Goal: Task Accomplishment & Management: Manage account settings

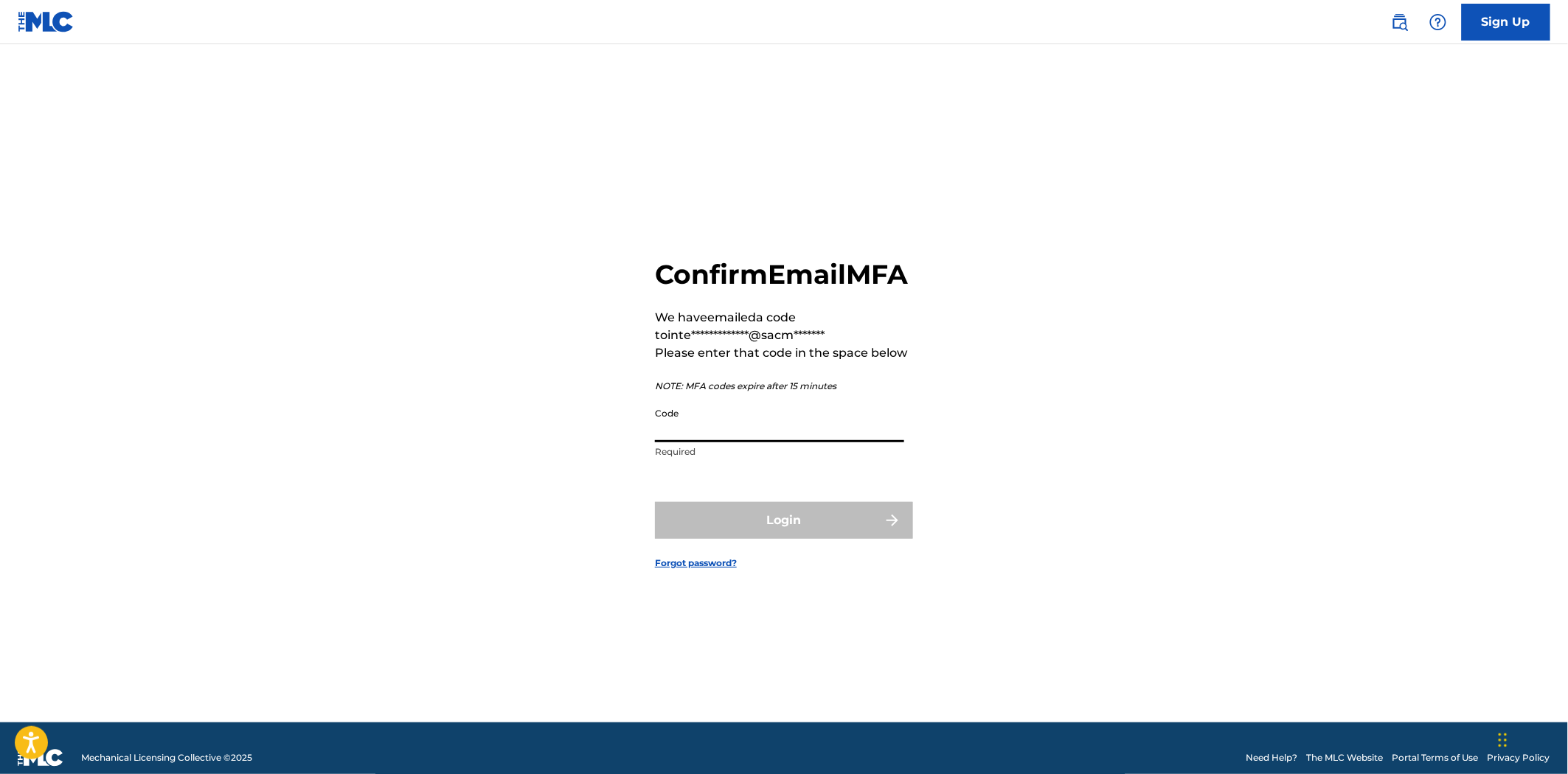
click at [714, 442] on input "Code" at bounding box center [779, 421] width 249 height 42
type input "270195"
click at [821, 539] on button "Login" at bounding box center [784, 520] width 258 height 37
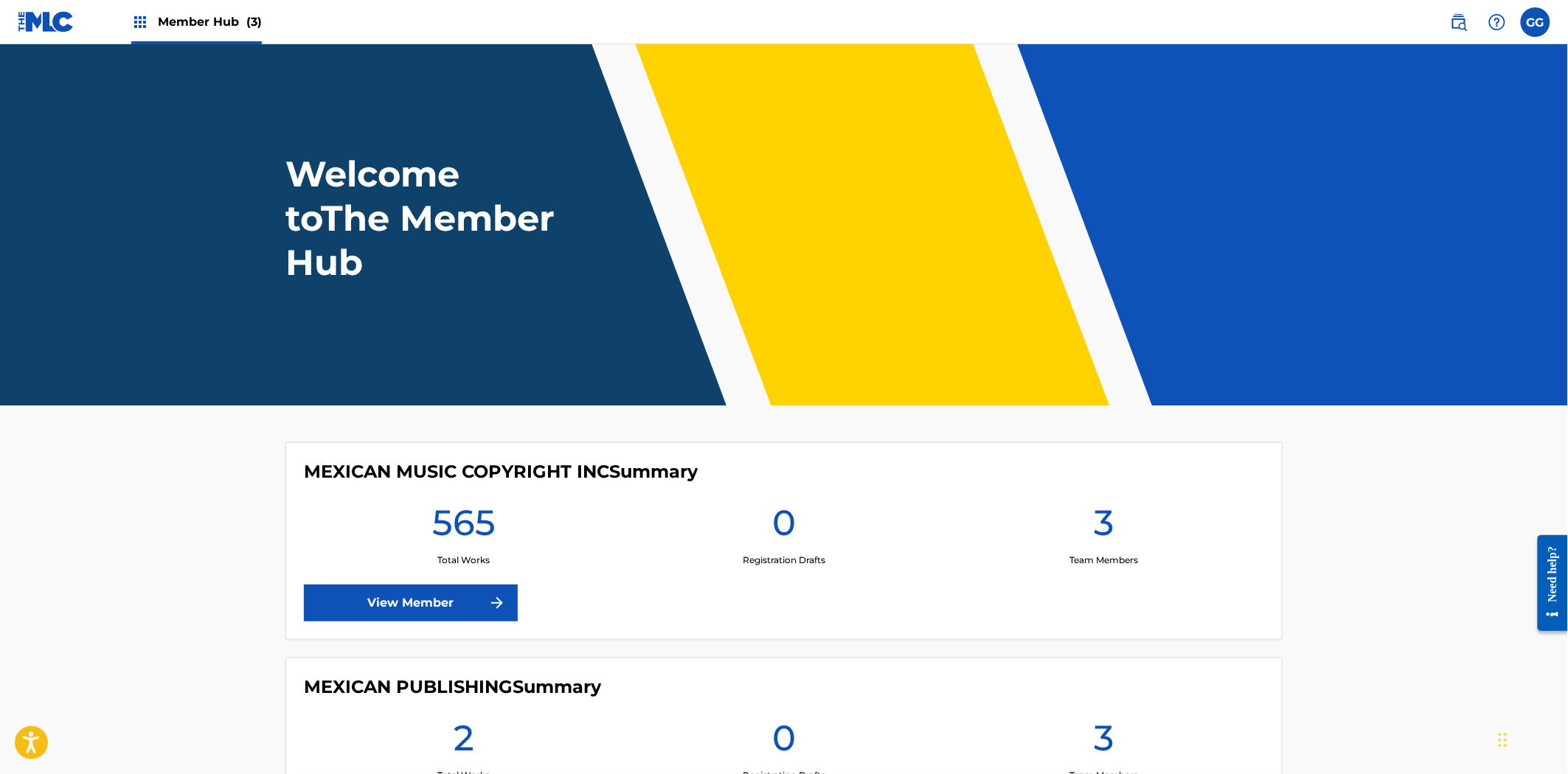
click at [137, 24] on img at bounding box center [139, 22] width 18 height 18
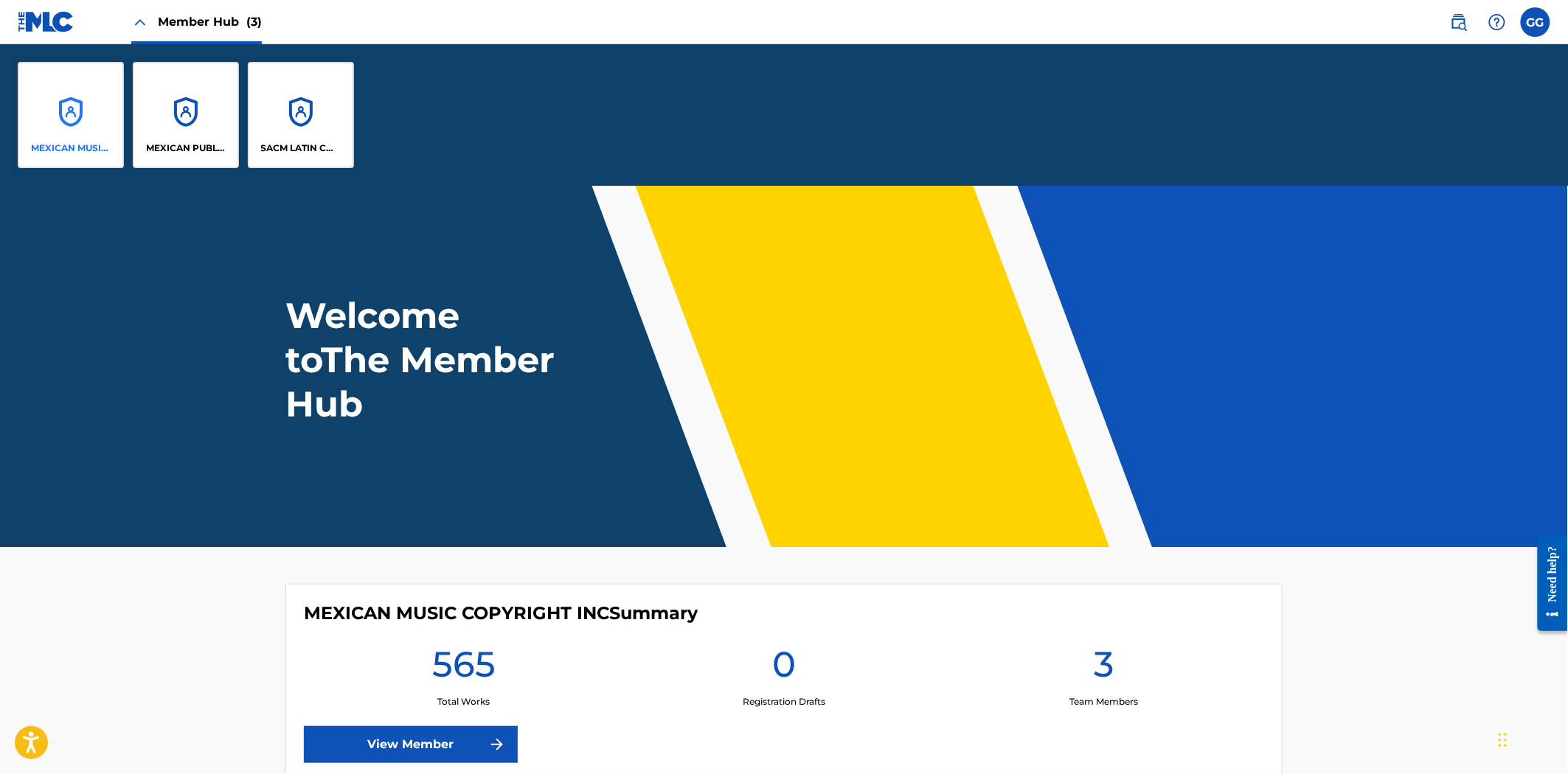
click at [67, 101] on div "MEXICAN MUSIC COPYRIGHT INC" at bounding box center [71, 115] width 106 height 106
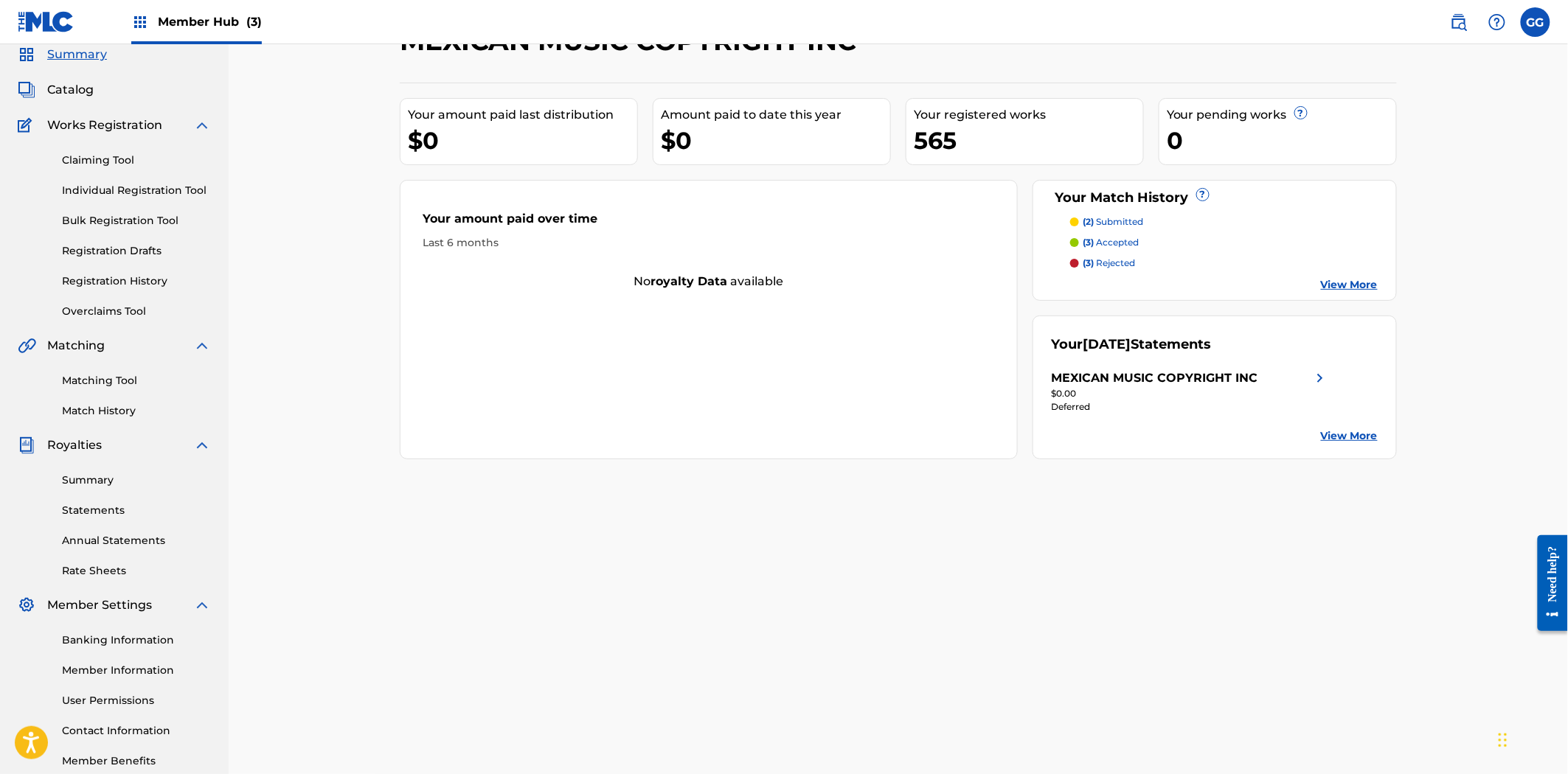
scroll to position [81, 0]
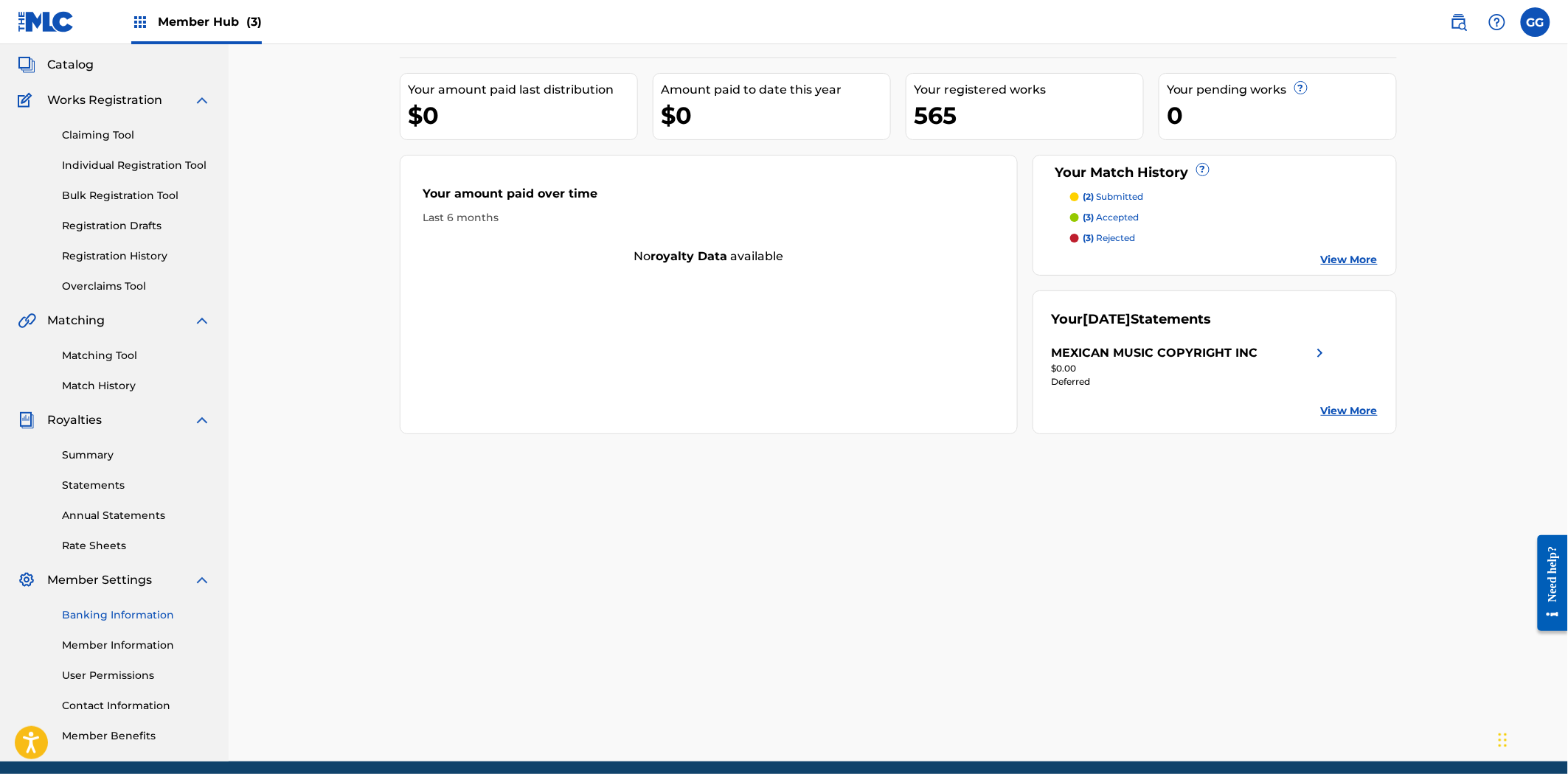
click at [155, 614] on link "Banking Information" at bounding box center [136, 615] width 149 height 15
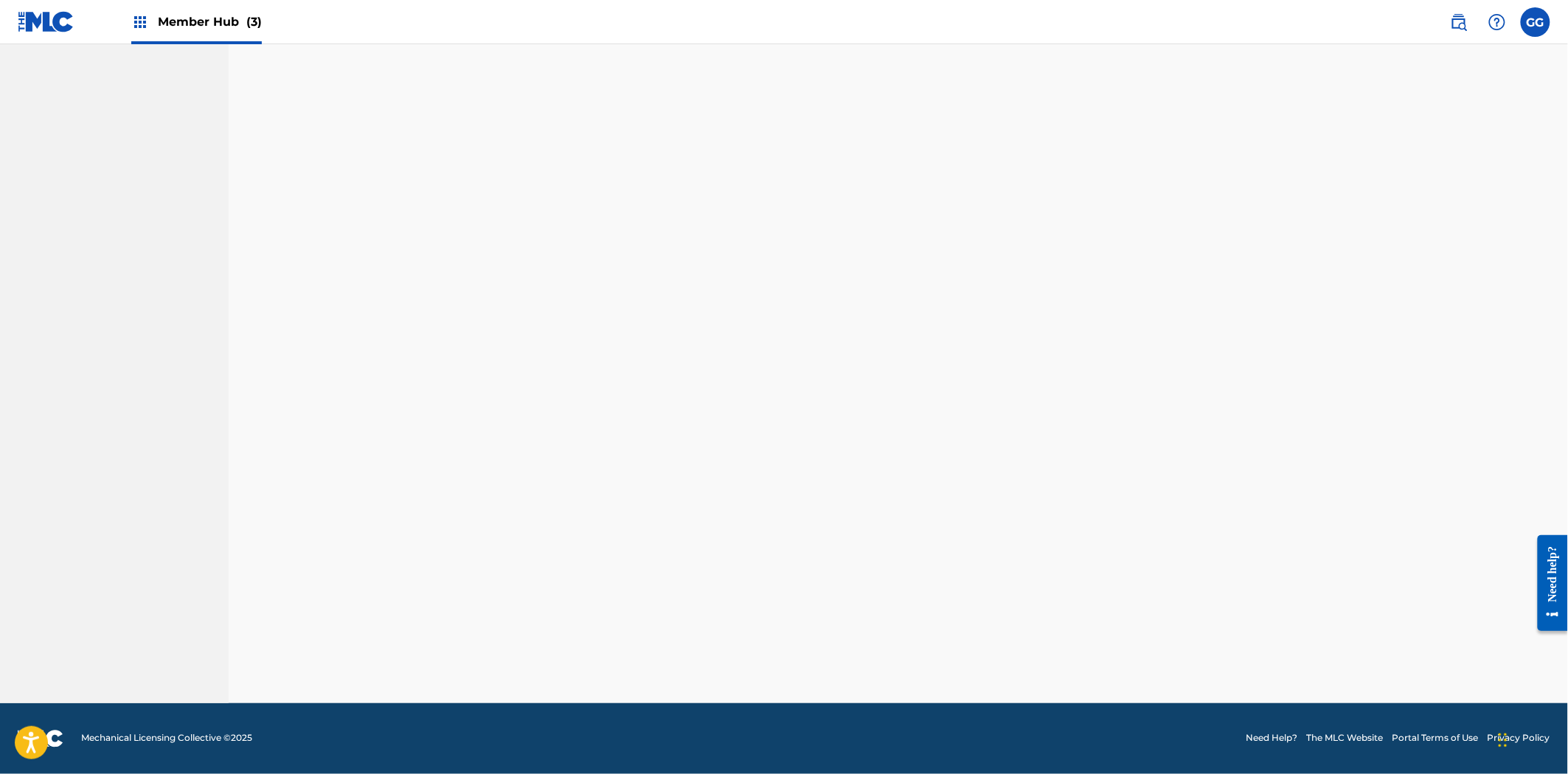
scroll to position [140, 0]
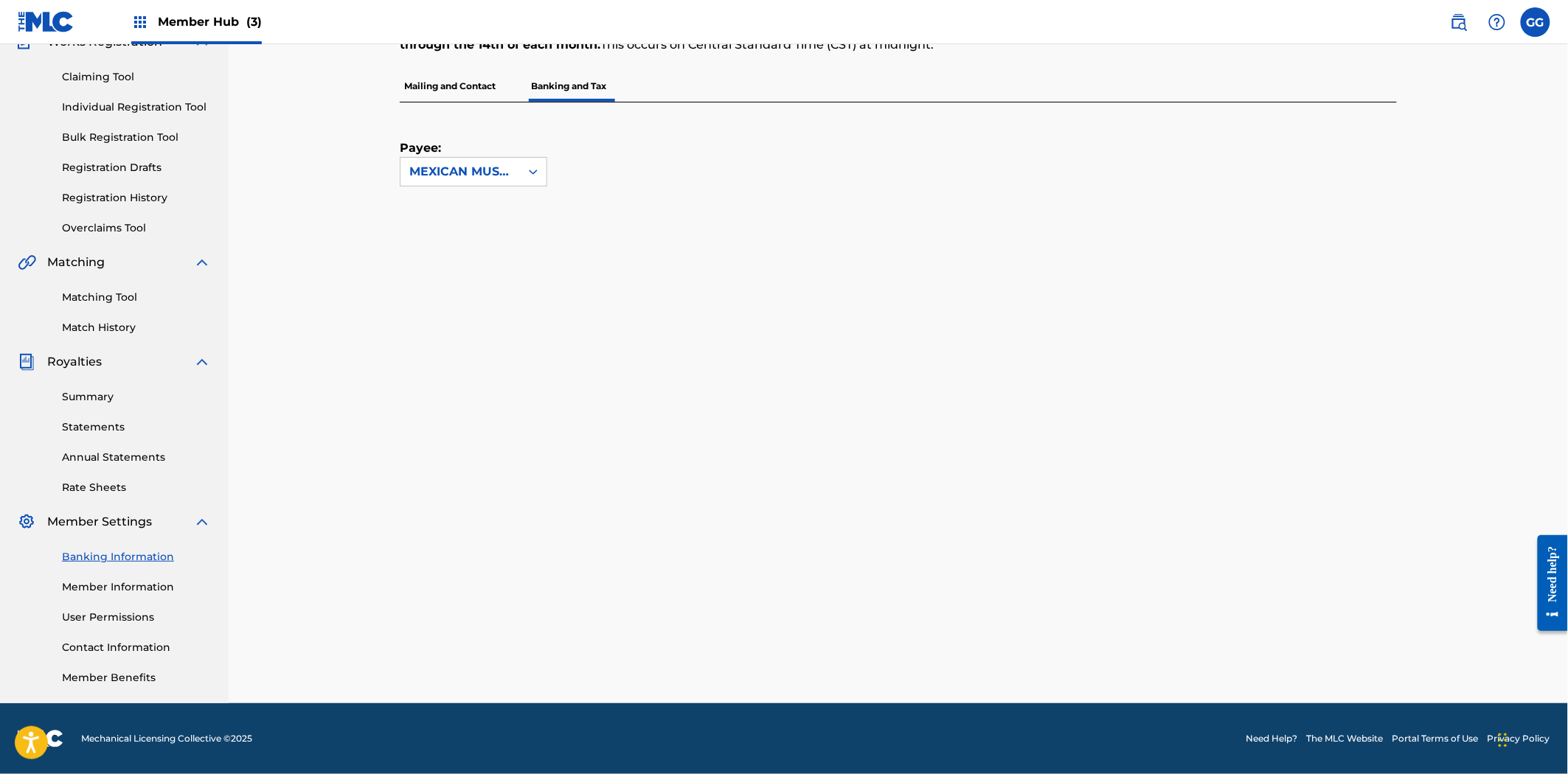
drag, startPoint x: 1329, startPoint y: 124, endPoint x: 1143, endPoint y: 150, distance: 187.8
click at [1329, 124] on div "Payee: MEXICAN MUSIC COPYRIGHT INC" at bounding box center [880, 144] width 962 height 84
click at [137, 18] on img at bounding box center [139, 22] width 18 height 18
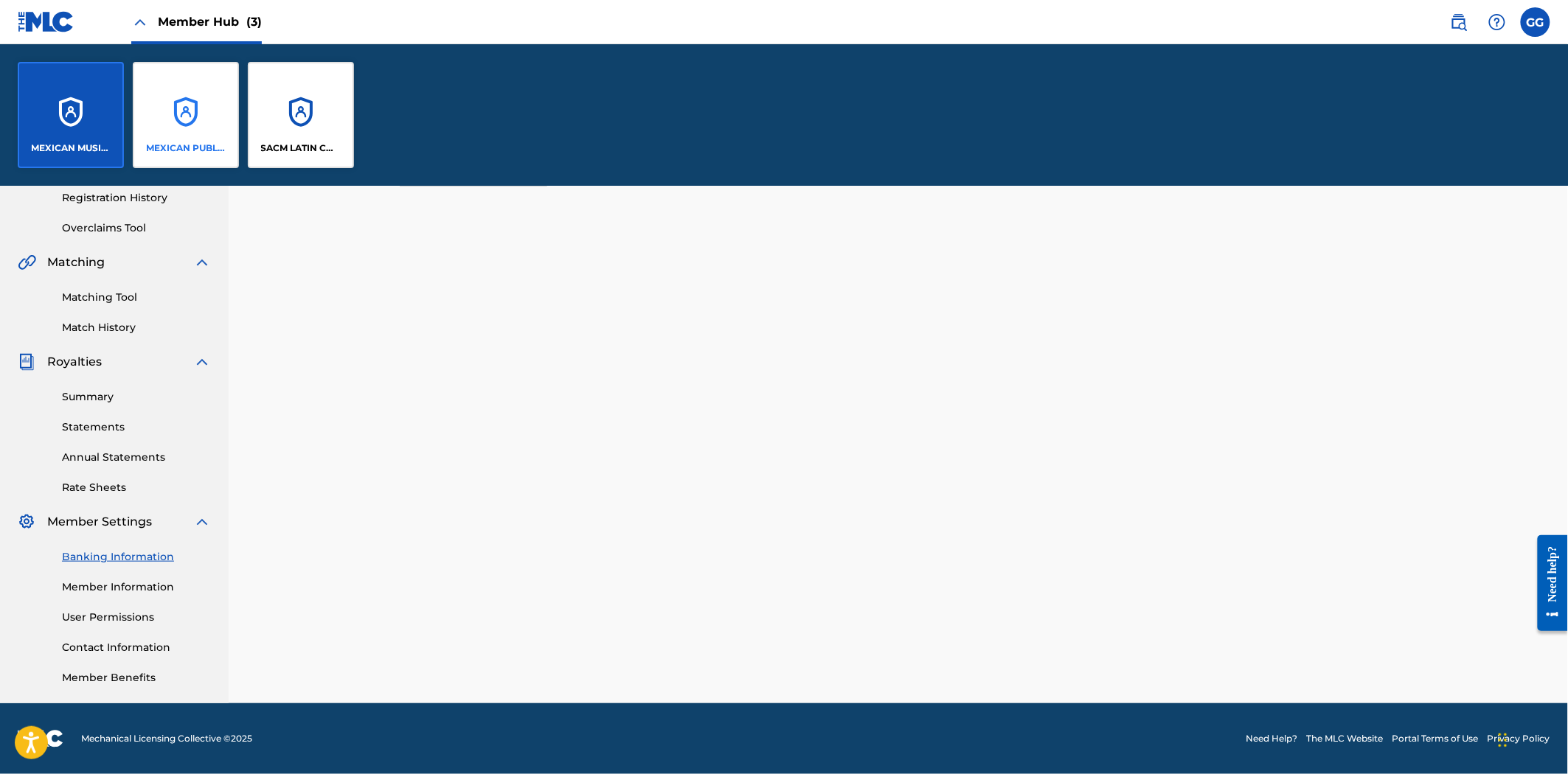
click at [174, 151] on p "MEXICAN PUBLISHING" at bounding box center [186, 149] width 81 height 13
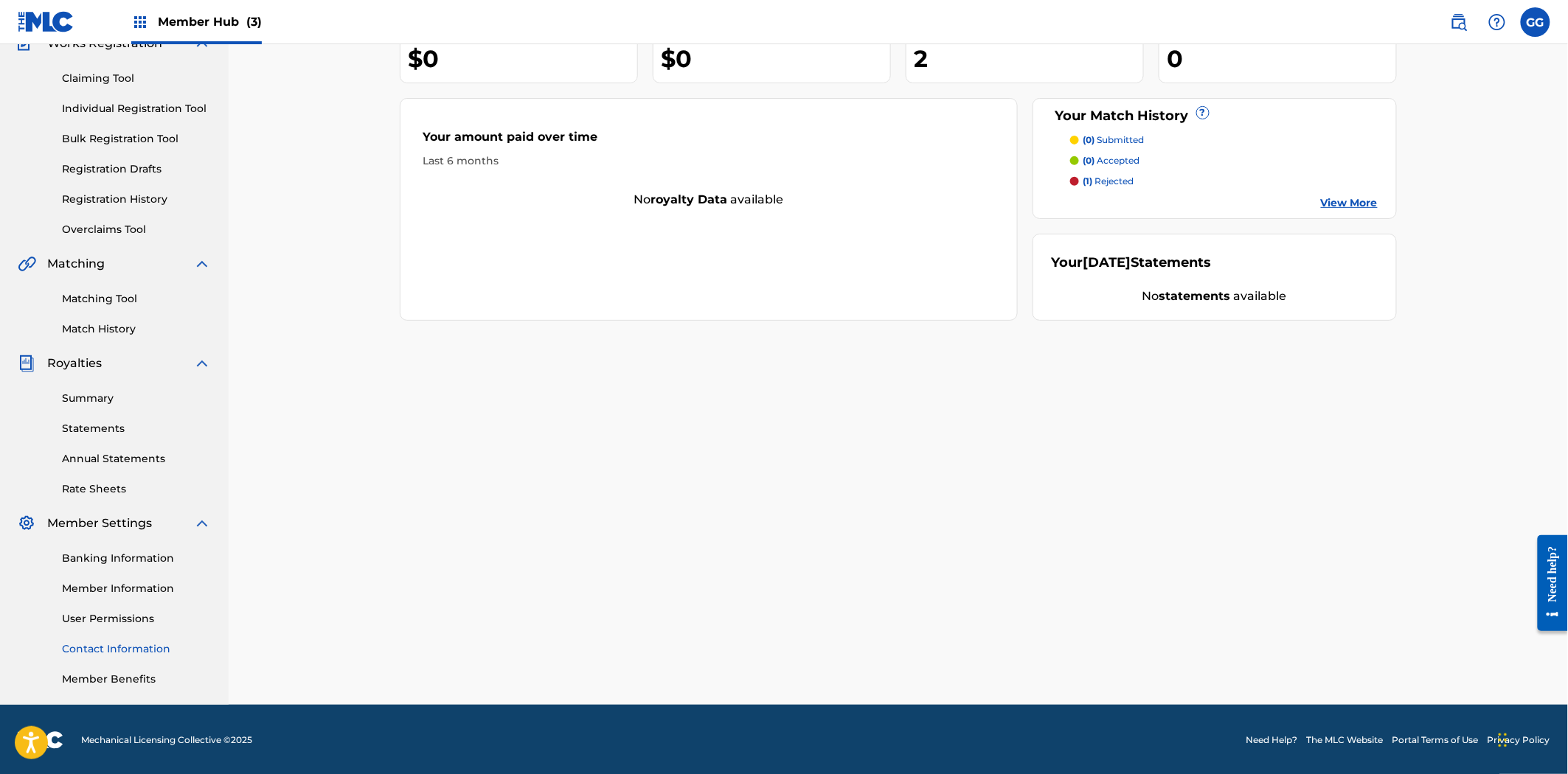
scroll to position [140, 0]
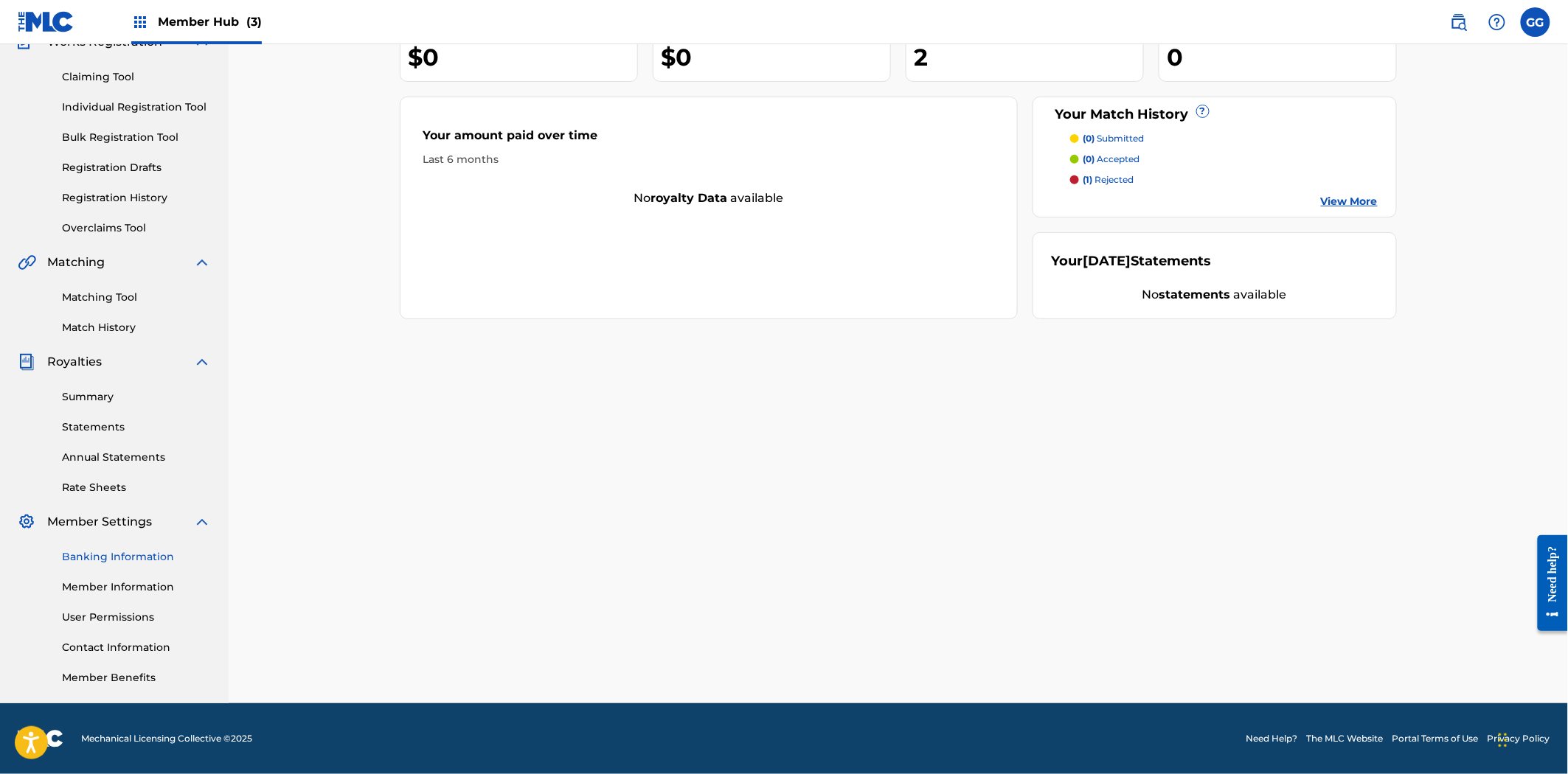
click at [123, 554] on link "Banking Information" at bounding box center [136, 557] width 149 height 15
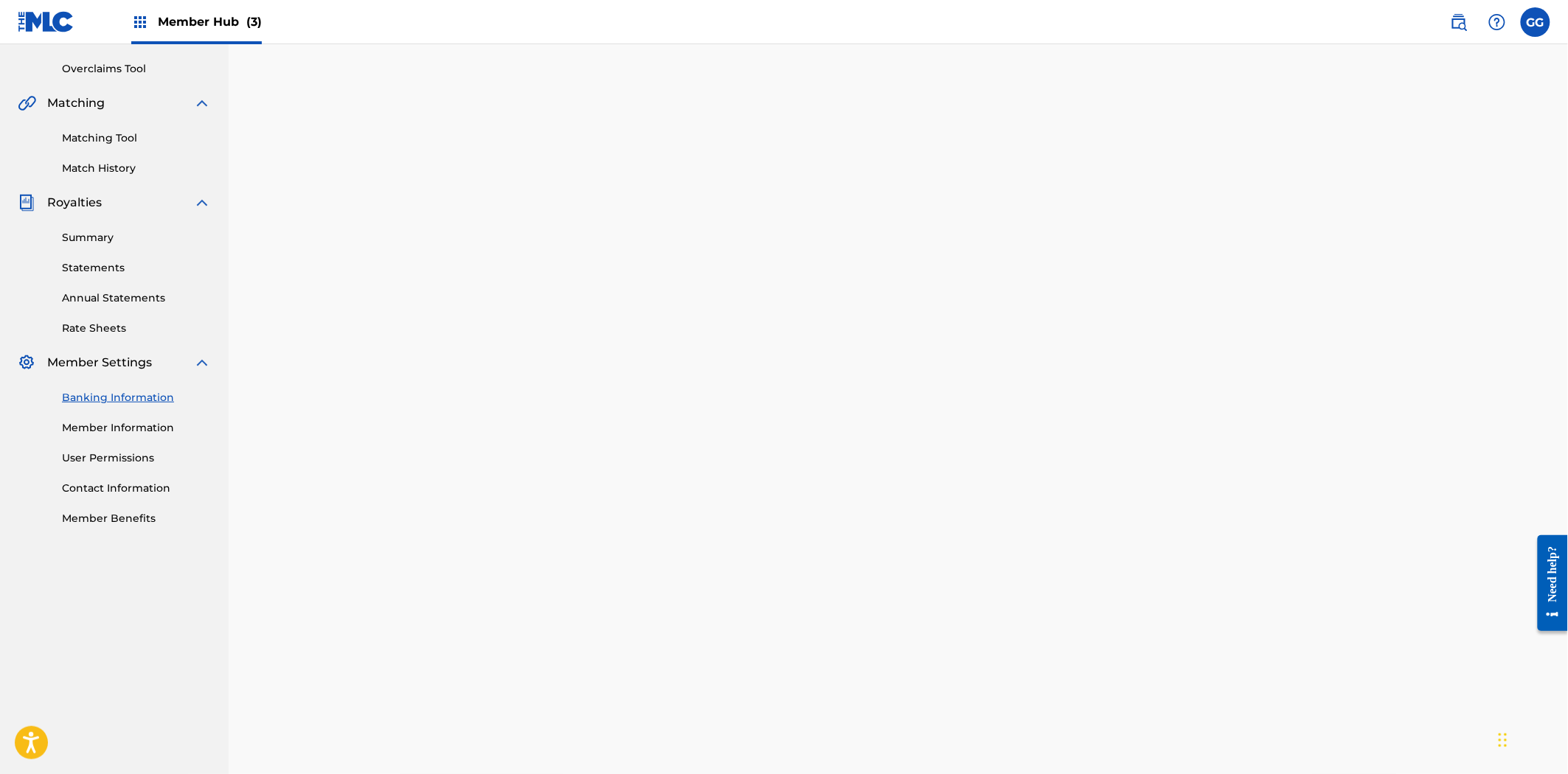
scroll to position [239, 0]
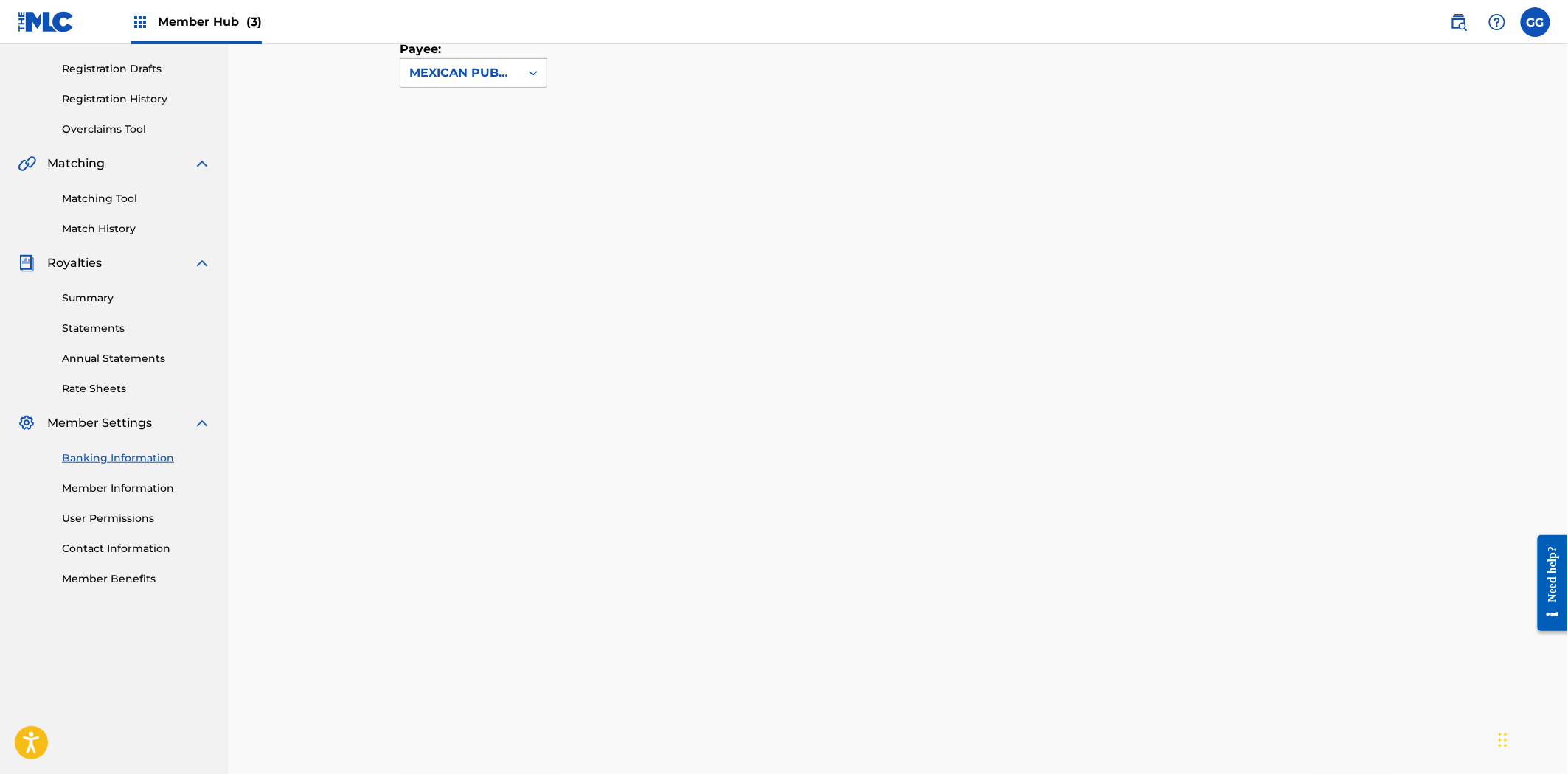
click at [531, 78] on icon at bounding box center [533, 73] width 15 height 15
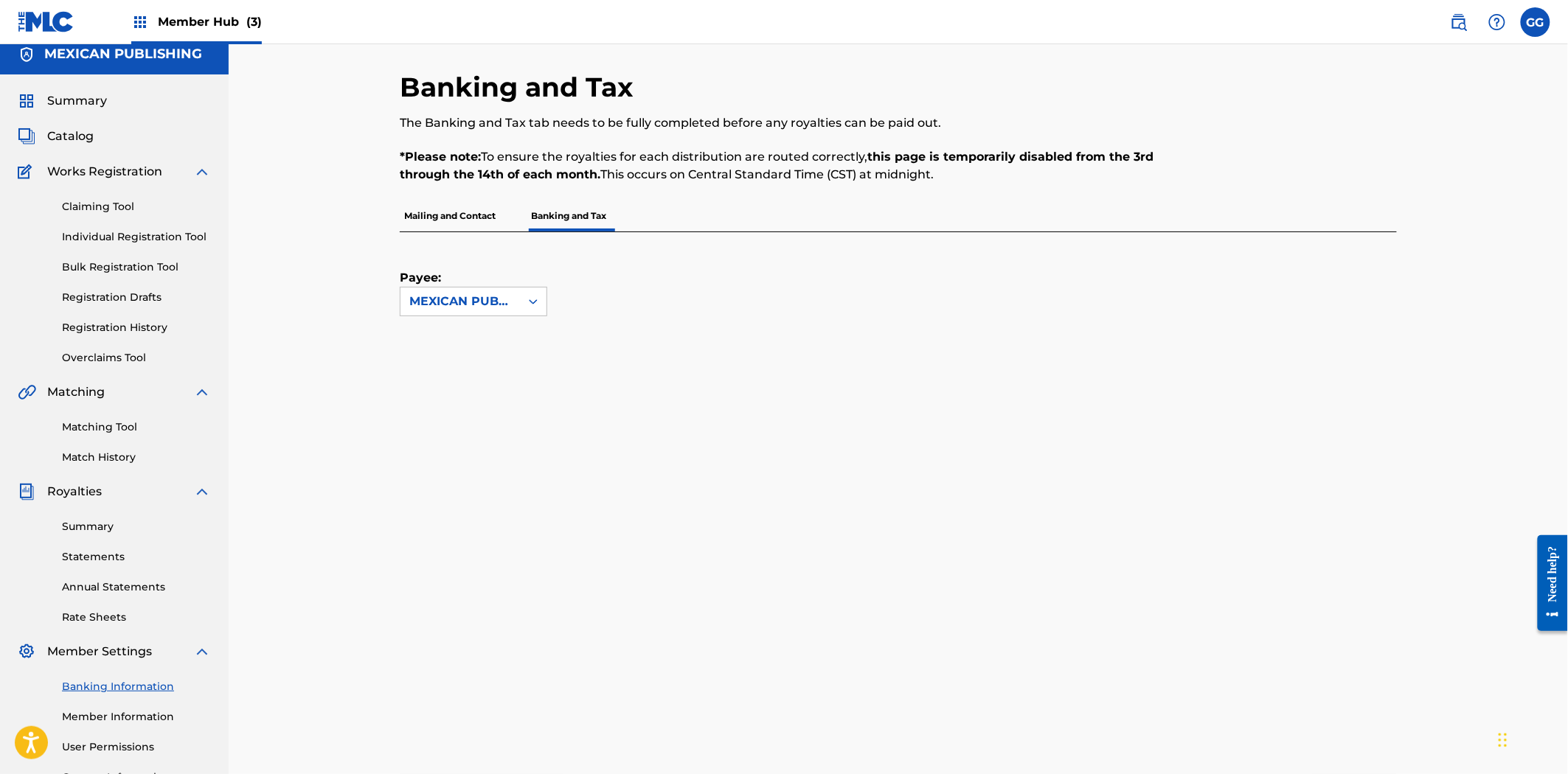
scroll to position [0, 0]
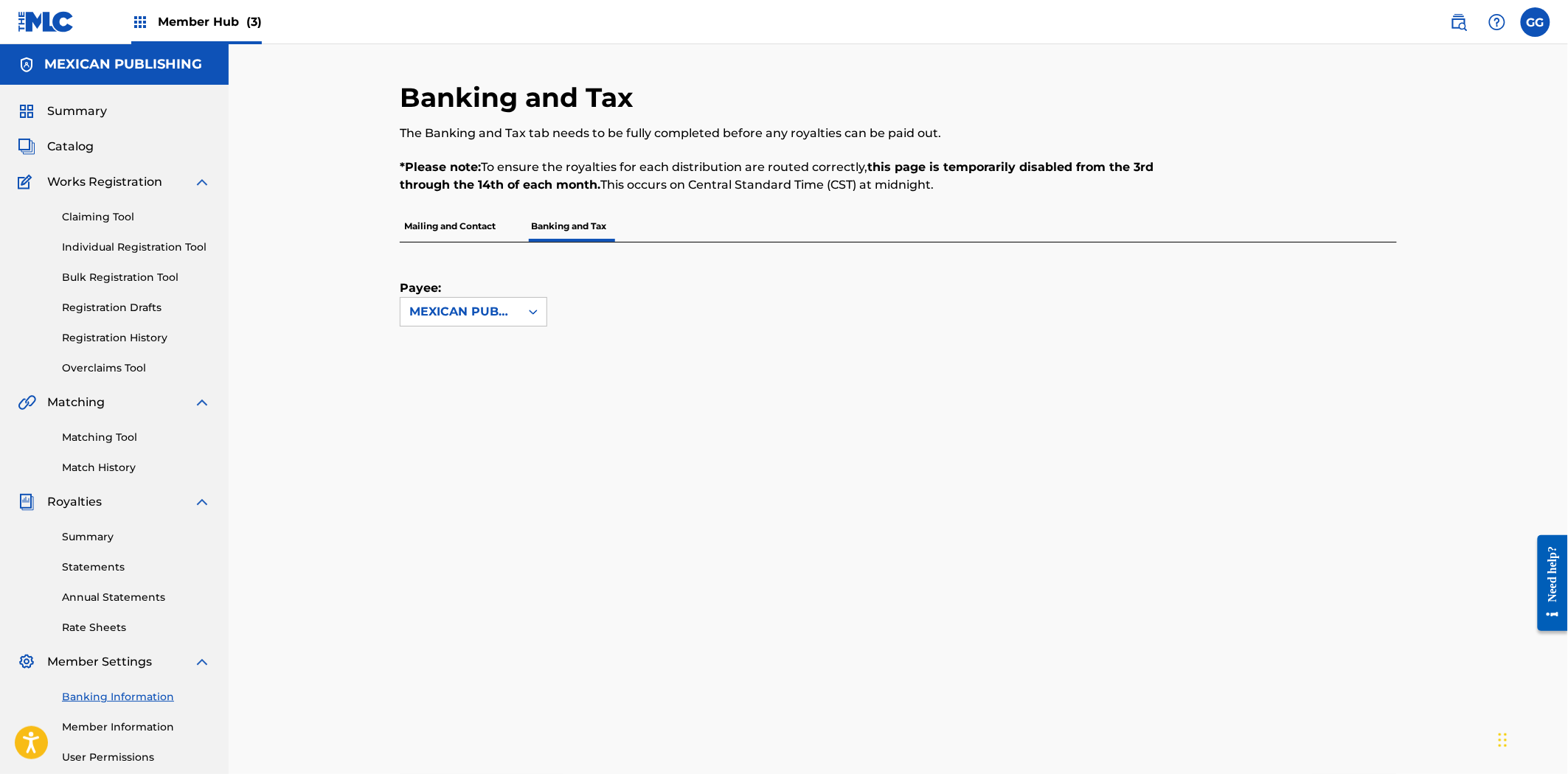
click at [133, 18] on img at bounding box center [139, 22] width 18 height 18
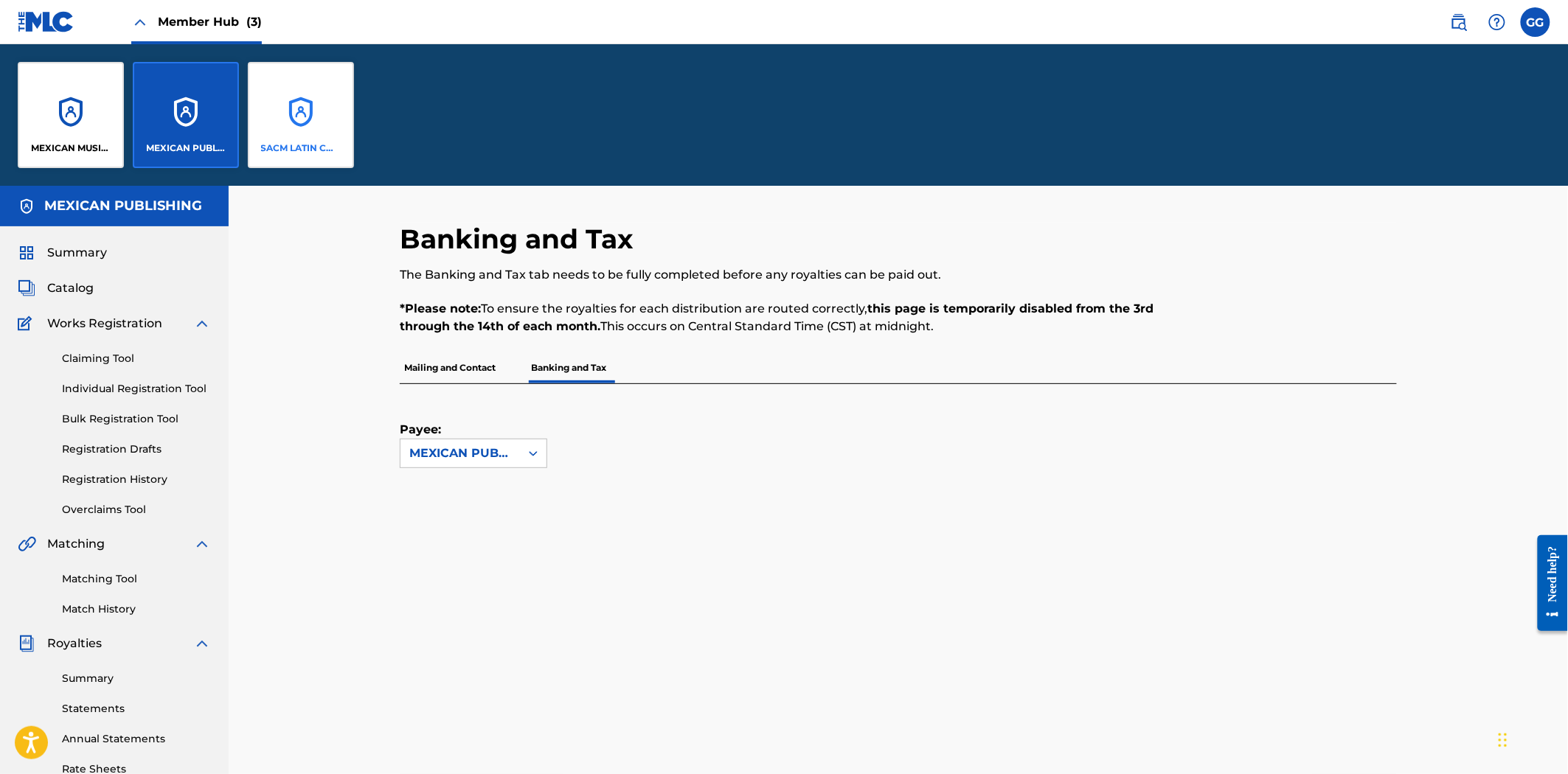
click at [316, 127] on div "SACM LATIN COPYRIGHT INC" at bounding box center [301, 115] width 106 height 106
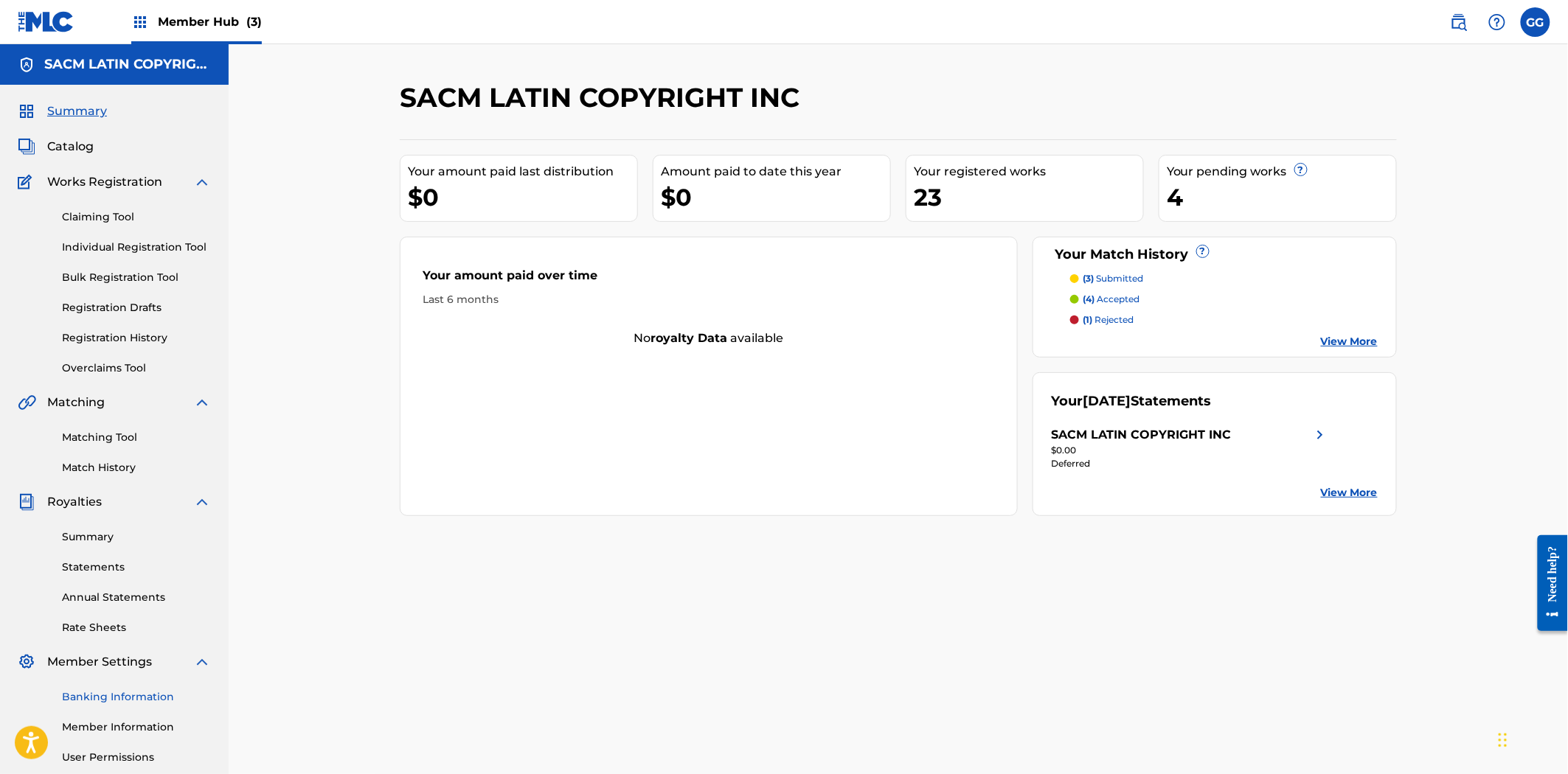
click at [131, 696] on link "Banking Information" at bounding box center [136, 697] width 149 height 15
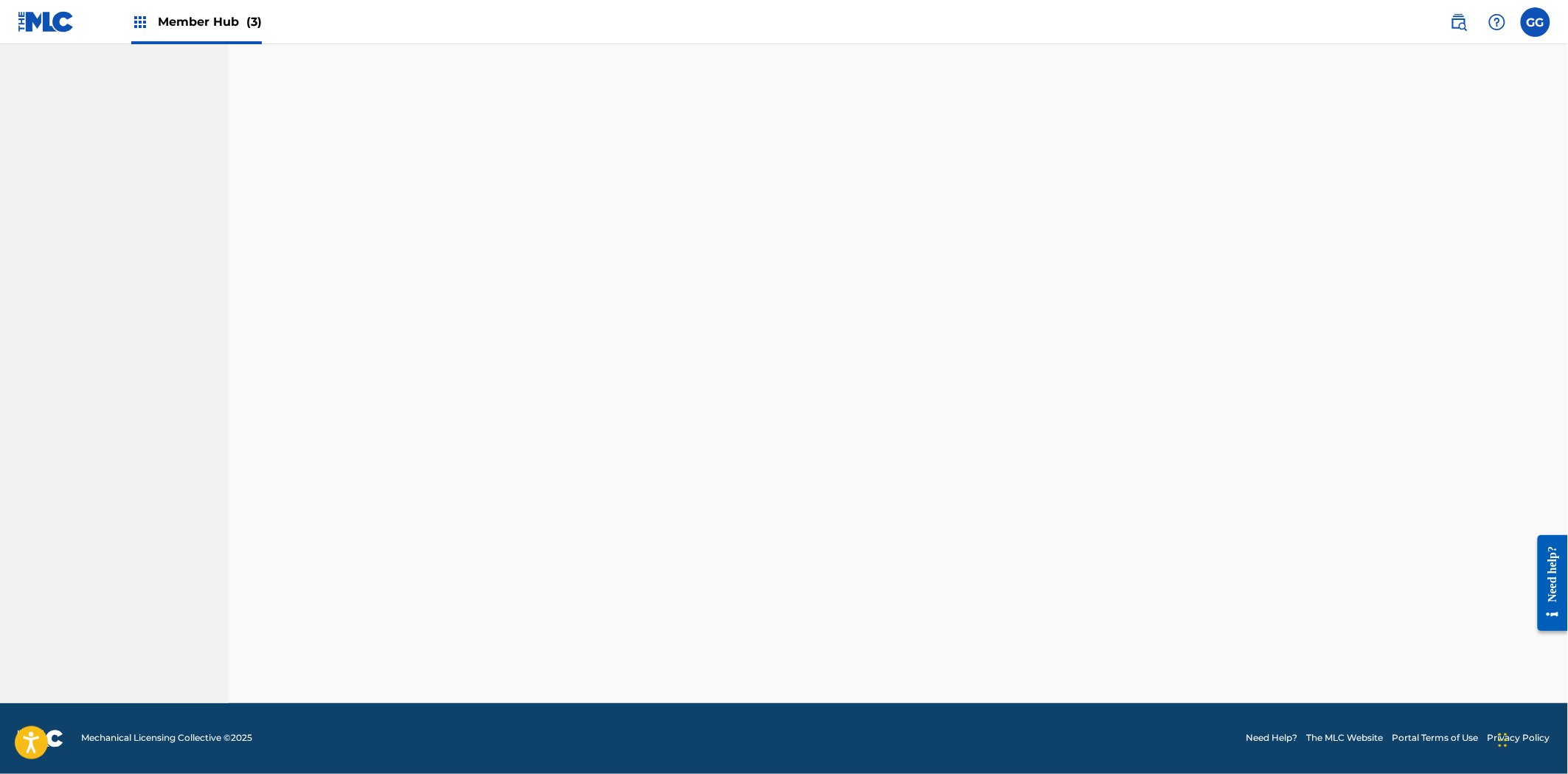
scroll to position [140, 0]
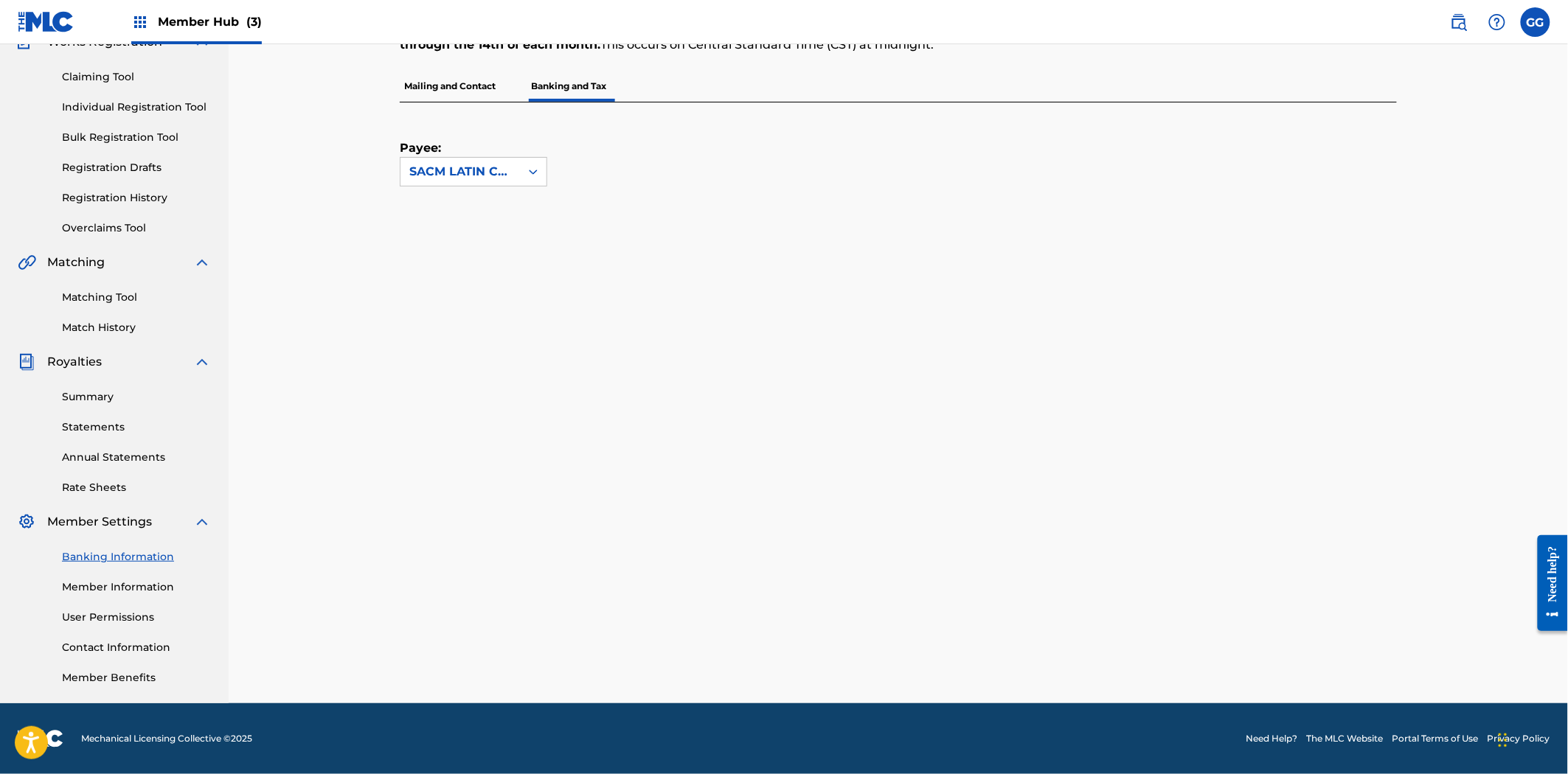
click at [1550, 23] on div "GG GG [PERSON_NAME] [EMAIL_ADDRESS][DOMAIN_NAME] Notification Preferences Profi…" at bounding box center [1492, 22] width 115 height 29
click at [1534, 27] on label at bounding box center [1535, 22] width 29 height 29
click at [1535, 22] on input "GG [PERSON_NAME] [EMAIL_ADDRESS][DOMAIN_NAME] Notification Preferences Profile …" at bounding box center [1535, 22] width 0 height 0
click at [1394, 209] on p "Log out" at bounding box center [1392, 209] width 34 height 13
click at [1535, 22] on input "GG [PERSON_NAME] [EMAIL_ADDRESS][DOMAIN_NAME] Notification Preferences Profile …" at bounding box center [1535, 22] width 0 height 0
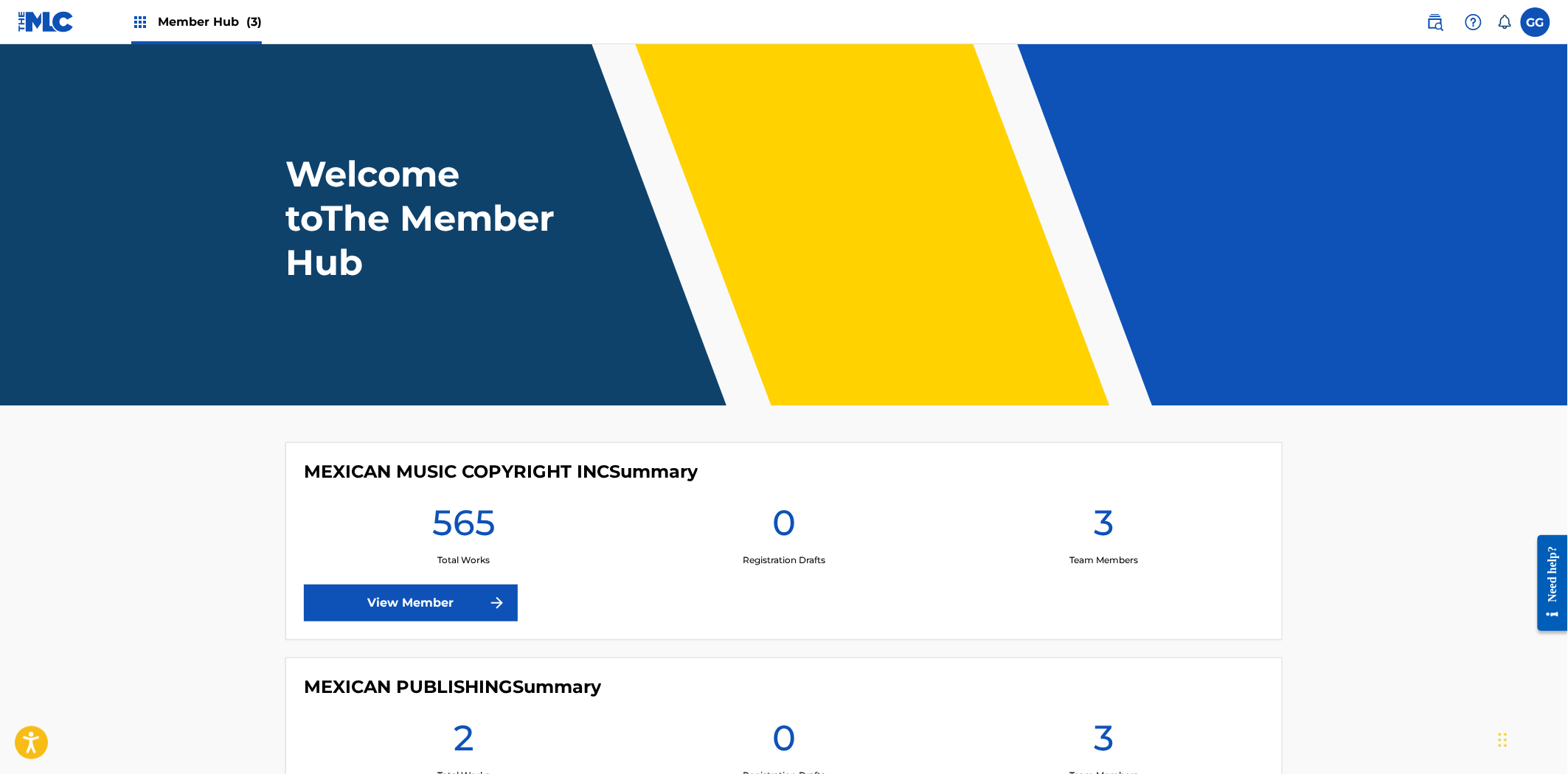
click at [140, 27] on img at bounding box center [139, 22] width 18 height 18
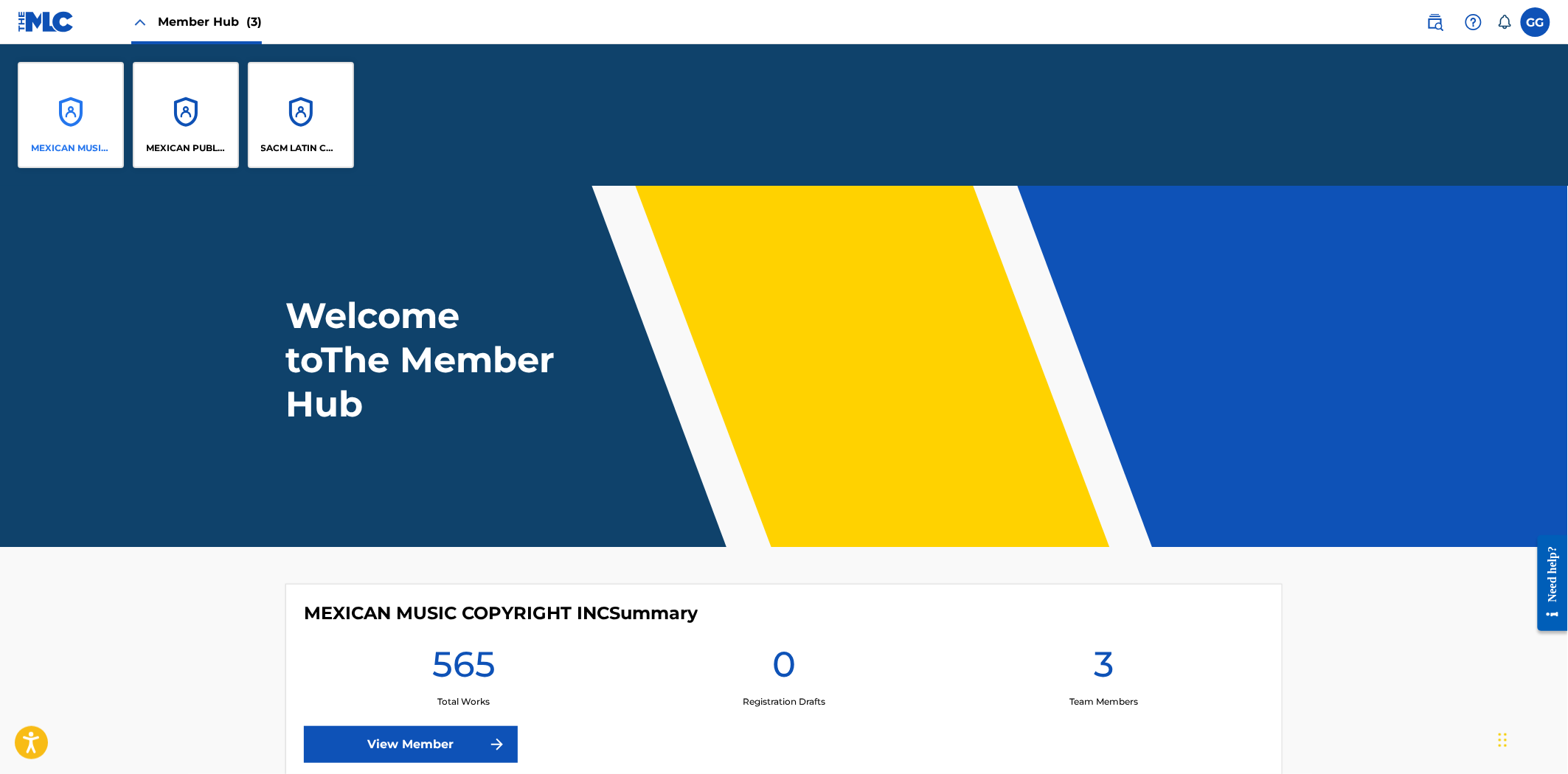
click at [57, 119] on div "MEXICAN MUSIC COPYRIGHT INC" at bounding box center [71, 115] width 106 height 106
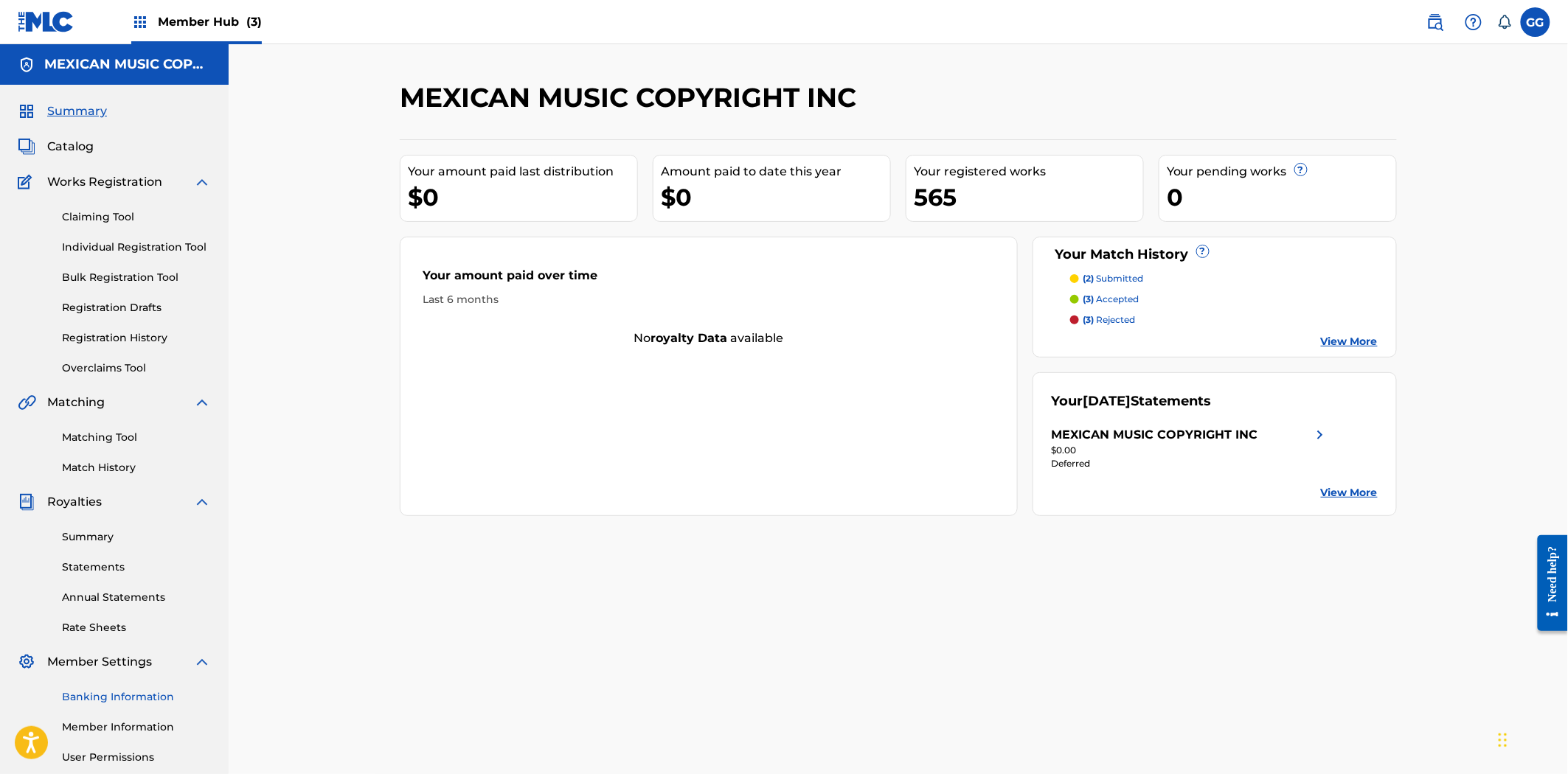
click at [94, 703] on link "Banking Information" at bounding box center [136, 697] width 149 height 15
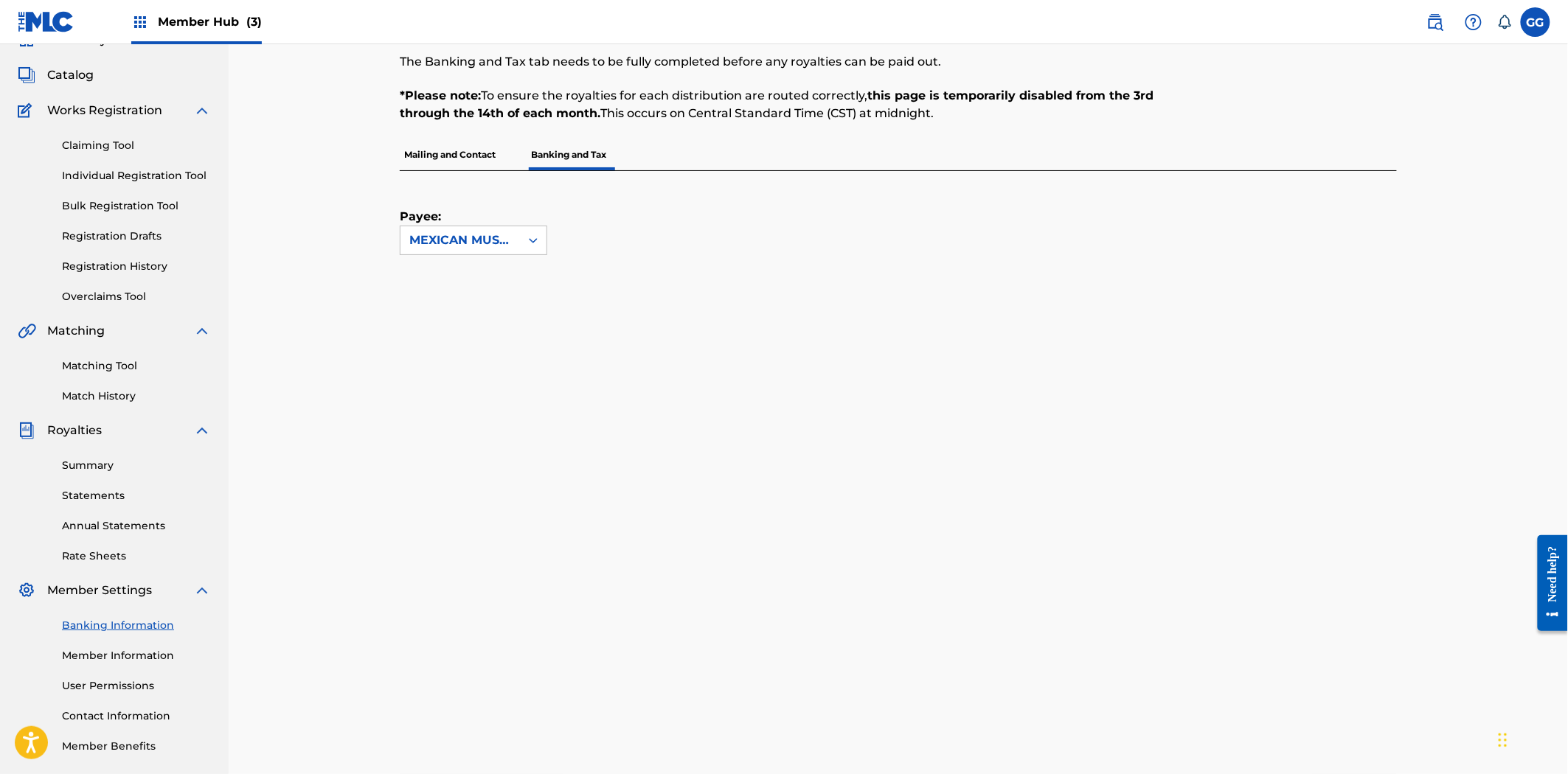
scroll to position [164, 0]
